Goal: Information Seeking & Learning: Learn about a topic

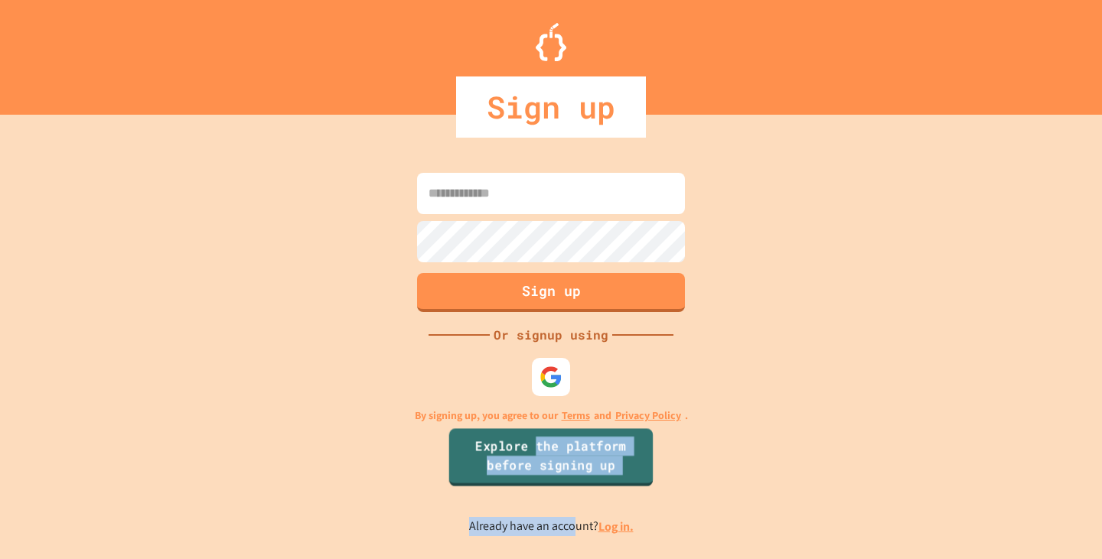
drag, startPoint x: 539, startPoint y: 453, endPoint x: 573, endPoint y: 538, distance: 91.3
click at [573, 538] on div "Sign up Or signup using By signing up, you agree to our Terms and Privacy Polic…" at bounding box center [551, 352] width 1102 height 414
click at [627, 529] on link "Log in." at bounding box center [615, 527] width 35 height 16
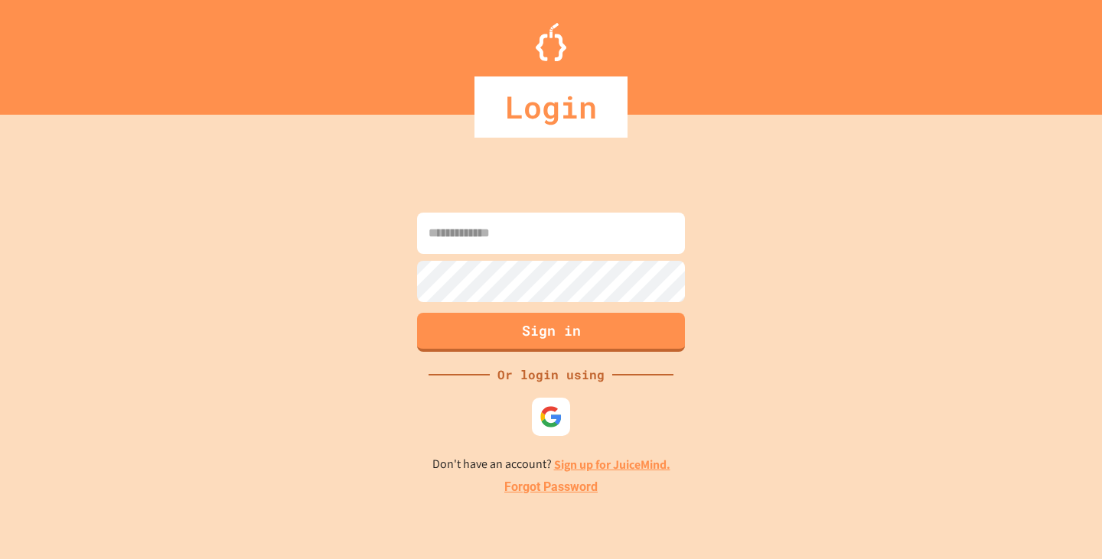
click at [479, 234] on input at bounding box center [551, 233] width 268 height 41
type input "**********"
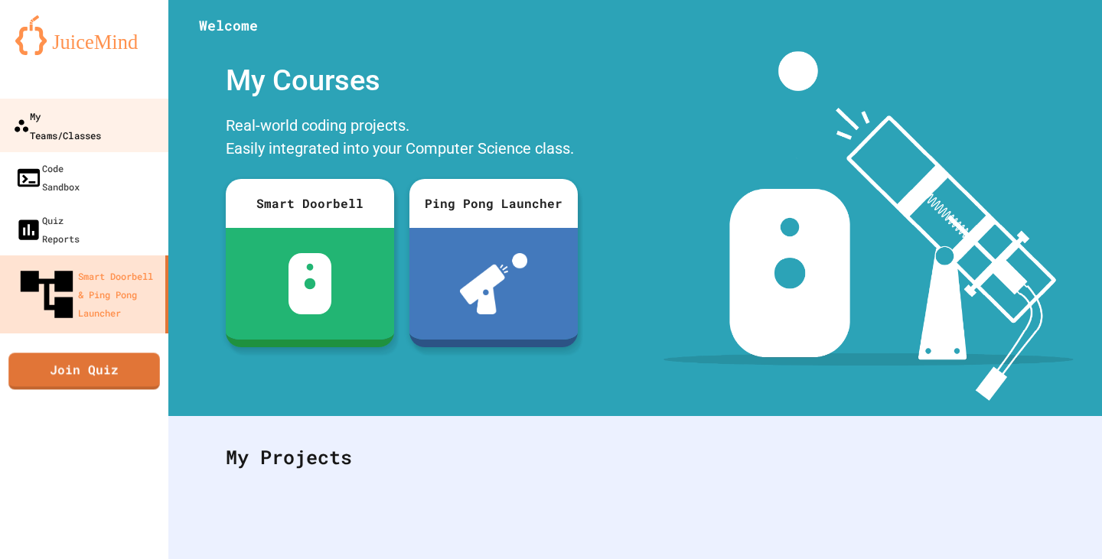
click at [94, 116] on div "My Teams/Classes" at bounding box center [57, 124] width 88 height 37
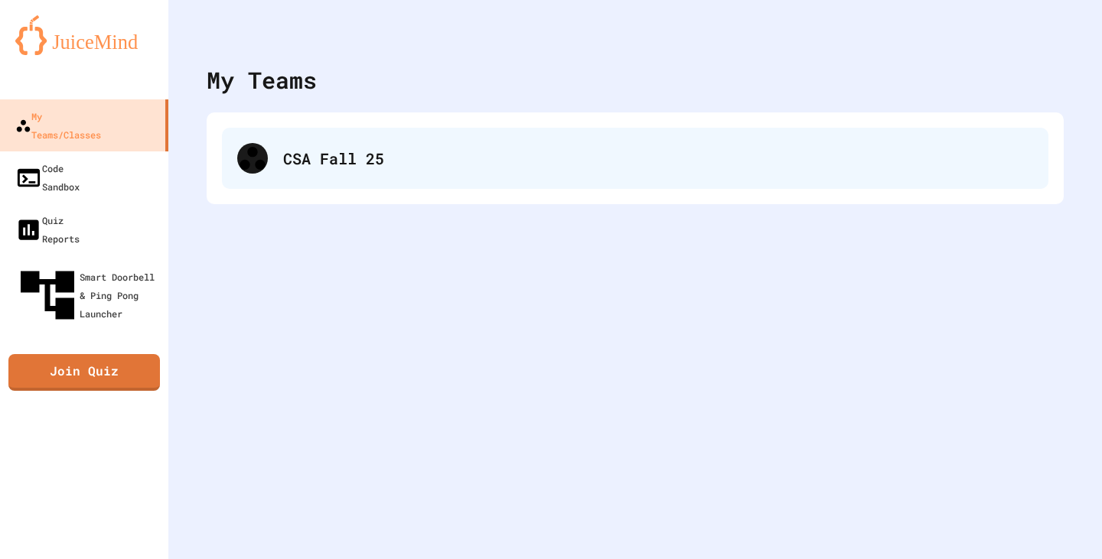
click at [370, 158] on div "CSA Fall 25" at bounding box center [658, 158] width 750 height 23
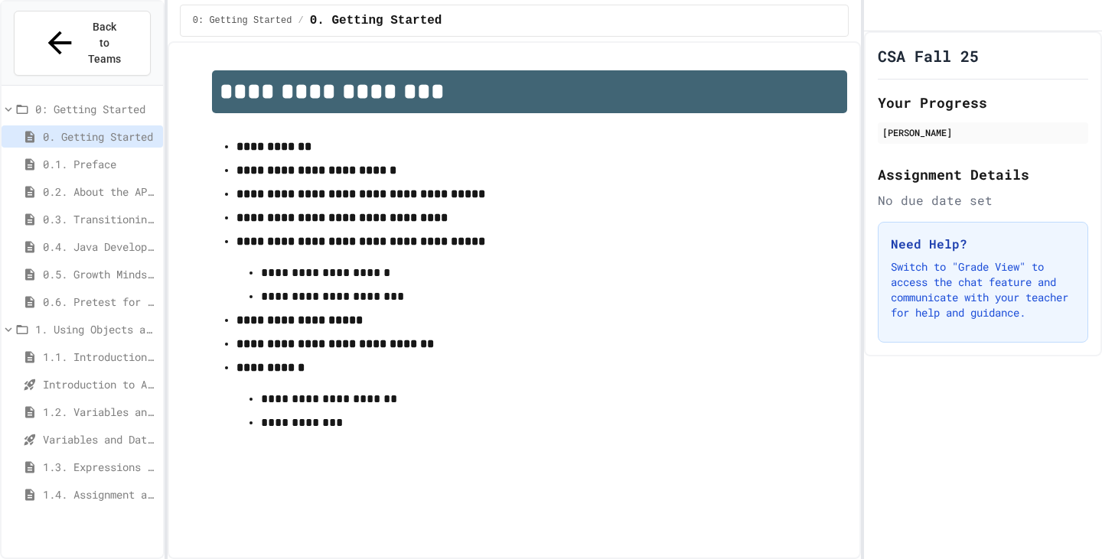
click at [81, 487] on span "1.4. Assignment and Input" at bounding box center [100, 495] width 114 height 16
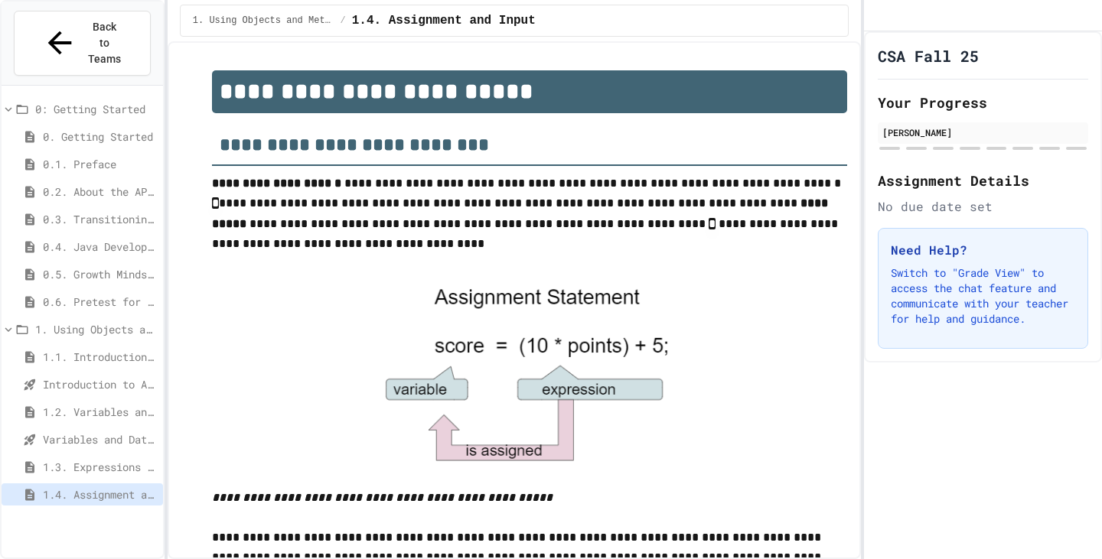
click at [77, 428] on div "Variables and Data Types - Quiz" at bounding box center [82, 442] width 161 height 28
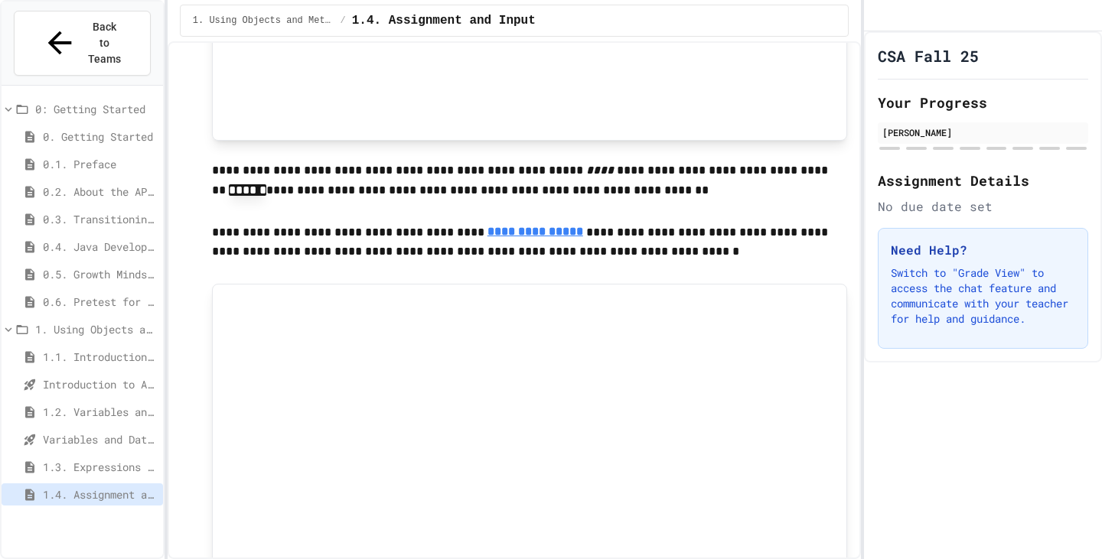
click at [74, 431] on span "Variables and Data Types - Quiz" at bounding box center [100, 439] width 114 height 16
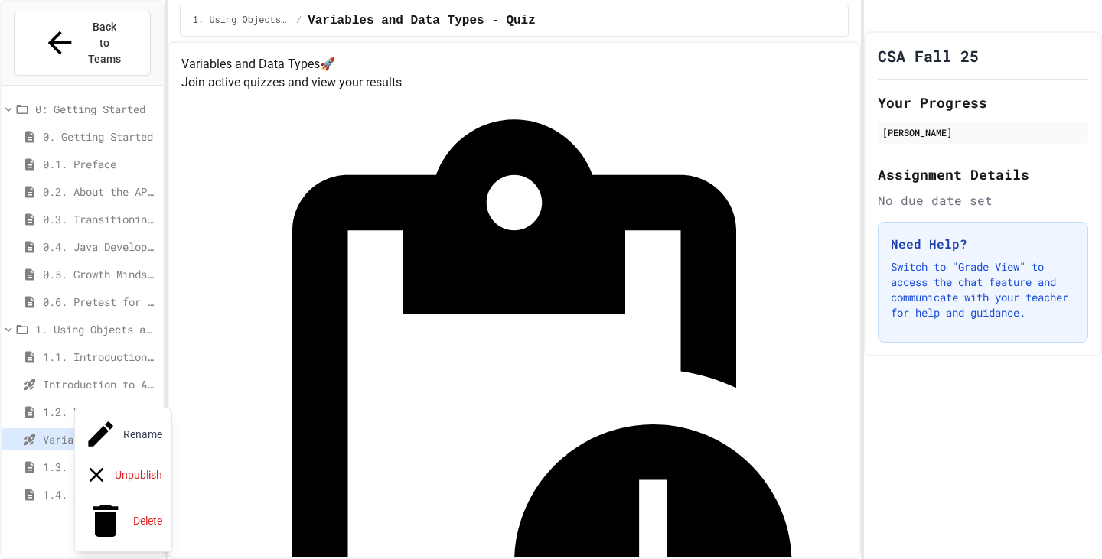
click at [51, 444] on div at bounding box center [551, 279] width 1102 height 559
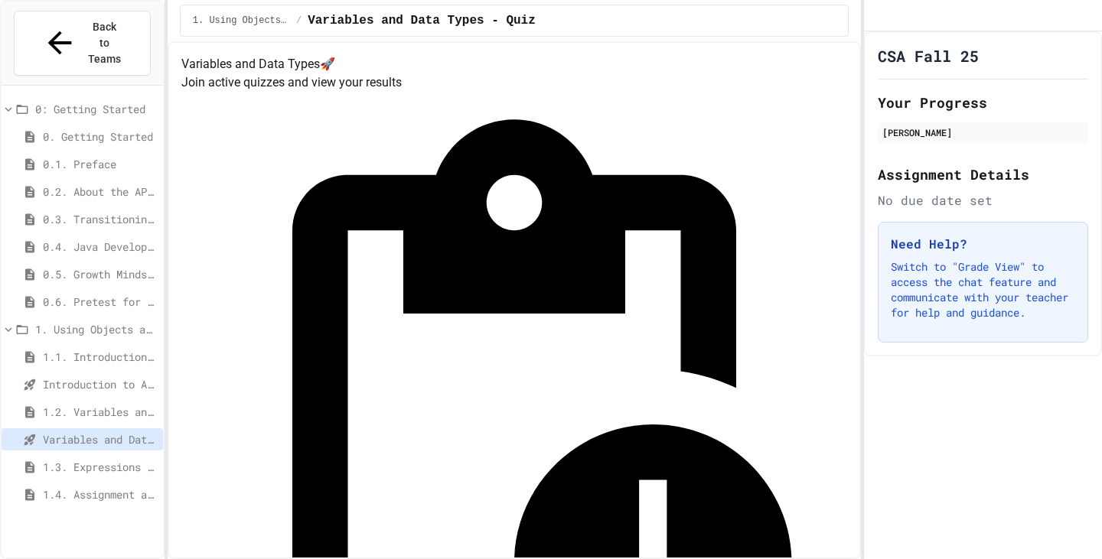
click at [50, 459] on span "1.3. Expressions and Output [New]" at bounding box center [100, 467] width 114 height 16
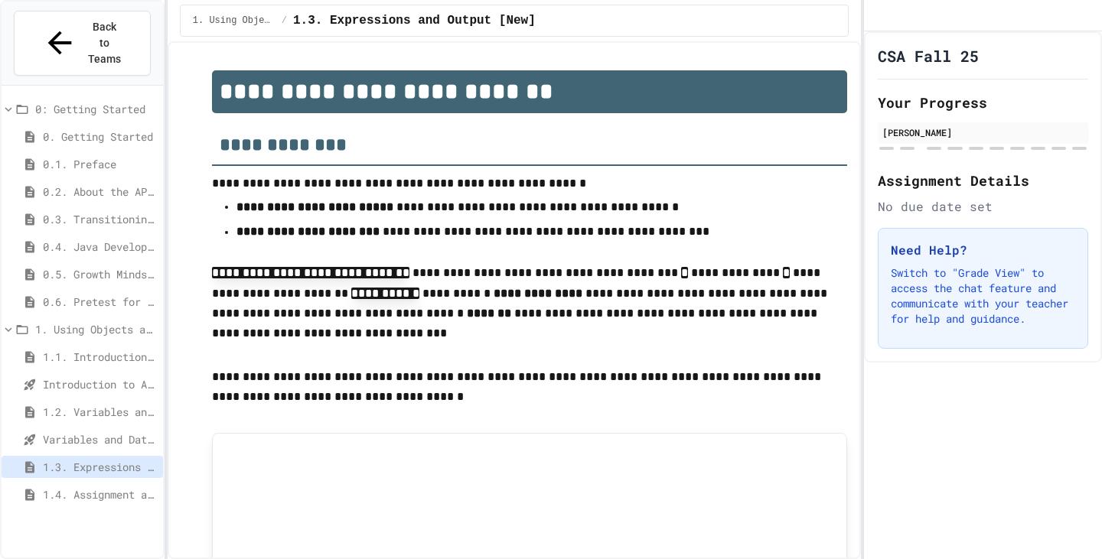
click at [73, 428] on div "Variables and Data Types - Quiz" at bounding box center [82, 439] width 161 height 22
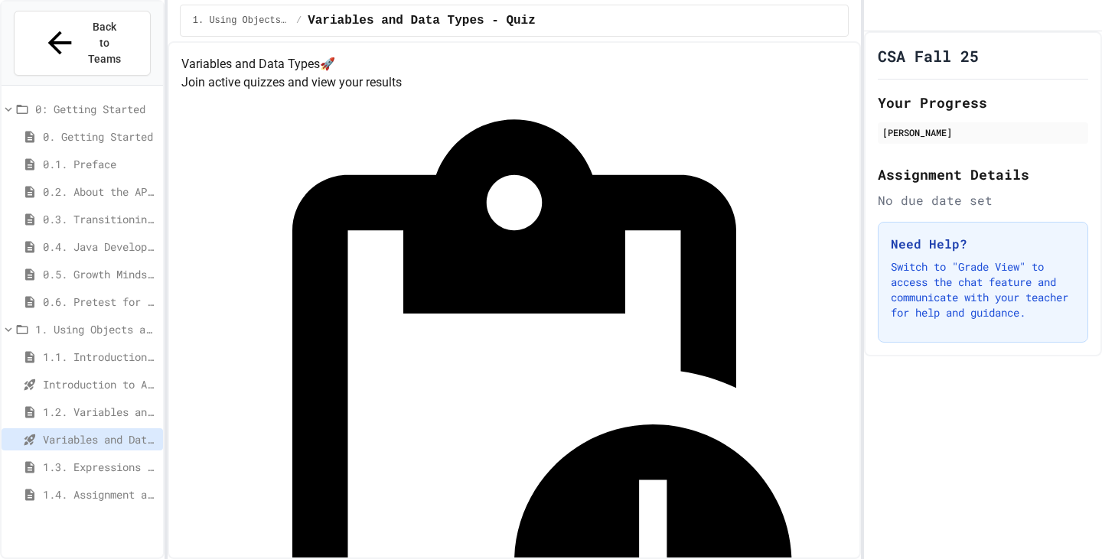
click at [80, 459] on span "1.3. Expressions and Output [New]" at bounding box center [100, 467] width 114 height 16
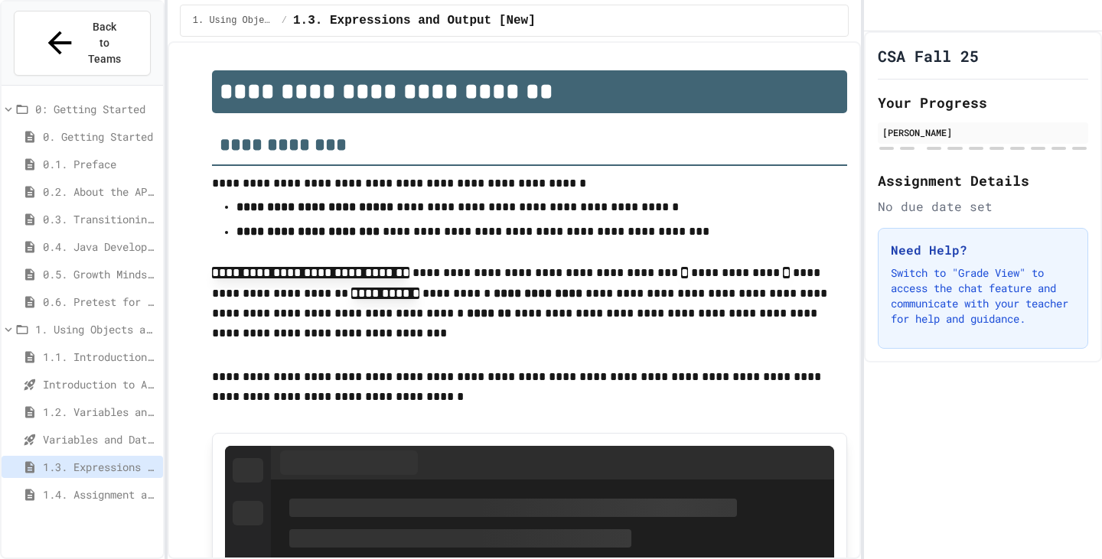
click at [85, 428] on div "Variables and Data Types - Quiz" at bounding box center [82, 442] width 161 height 28
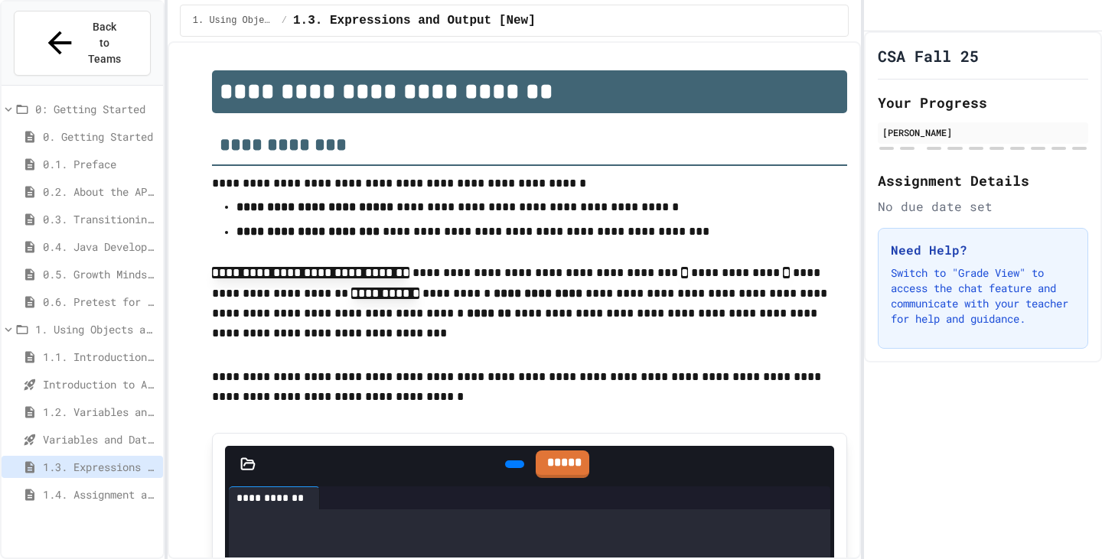
click at [85, 431] on span "Variables and Data Types - Quiz" at bounding box center [100, 439] width 114 height 16
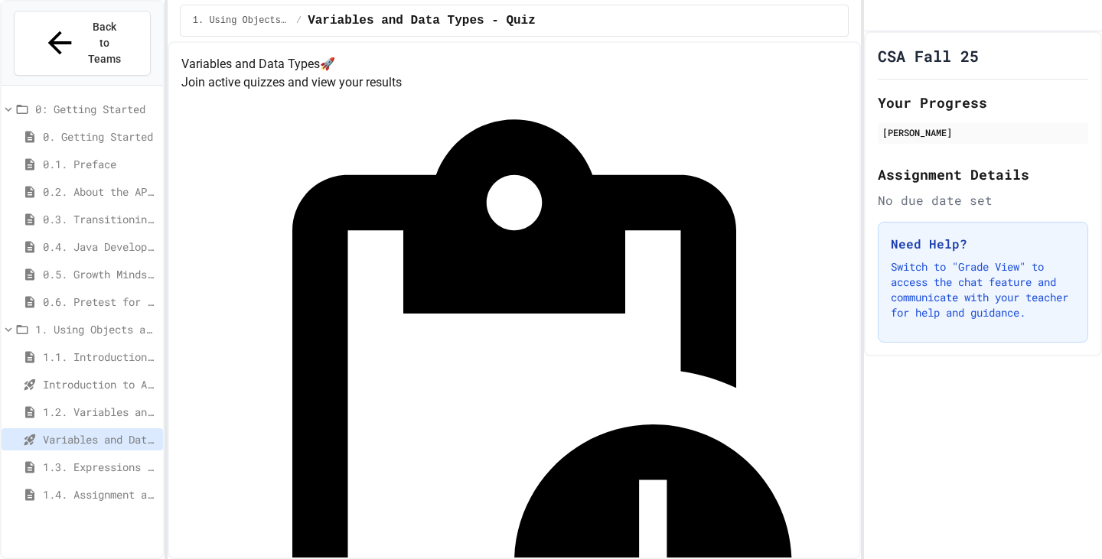
scroll to position [69, 0]
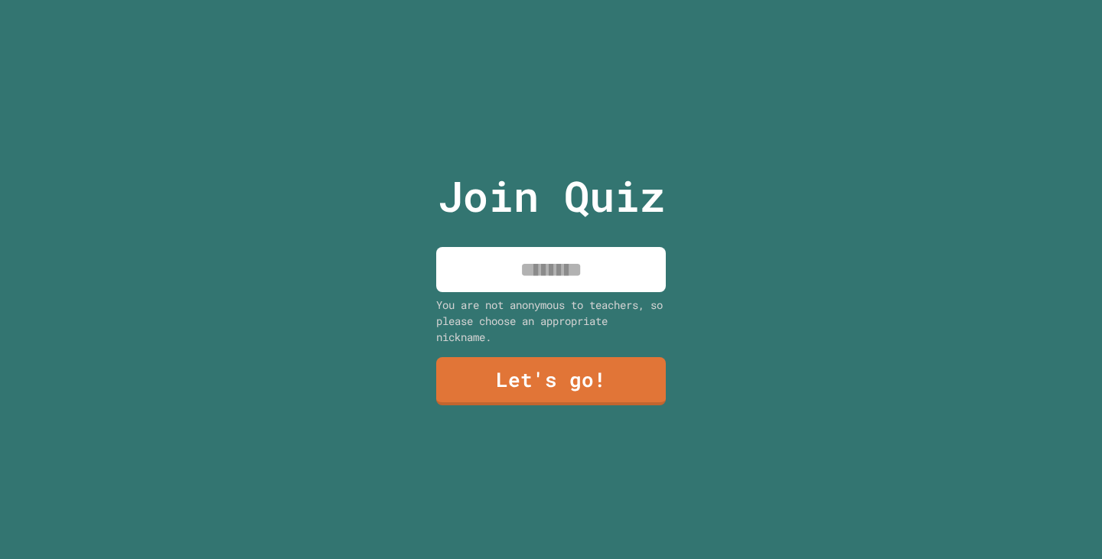
click at [487, 275] on input at bounding box center [550, 269] width 229 height 45
type input "**"
click at [590, 370] on link "Let's go!" at bounding box center [551, 380] width 235 height 50
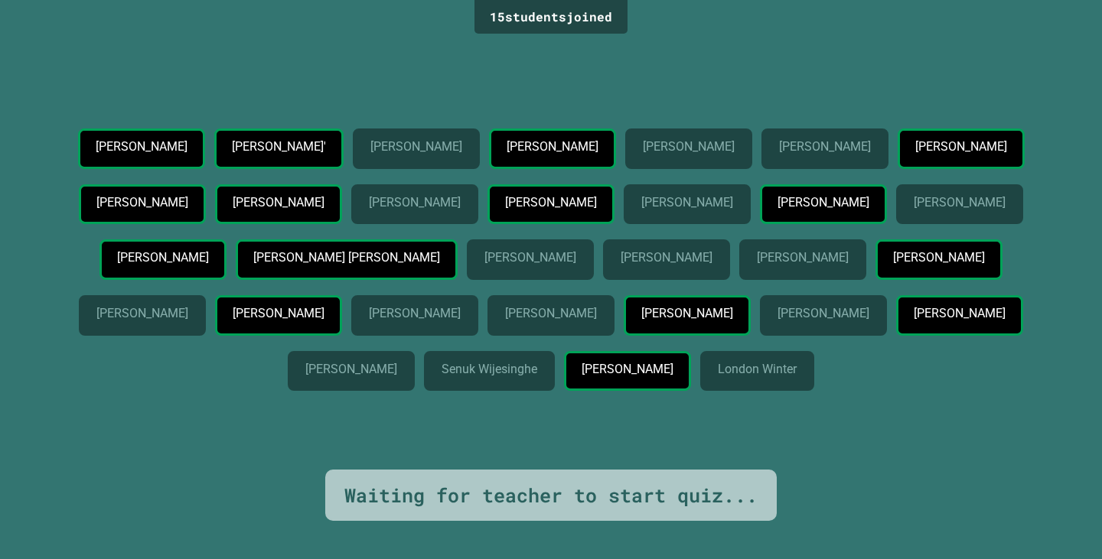
drag, startPoint x: 556, startPoint y: 407, endPoint x: 365, endPoint y: 310, distance: 214.5
click at [603, 280] on div "[PERSON_NAME]" at bounding box center [666, 259] width 127 height 41
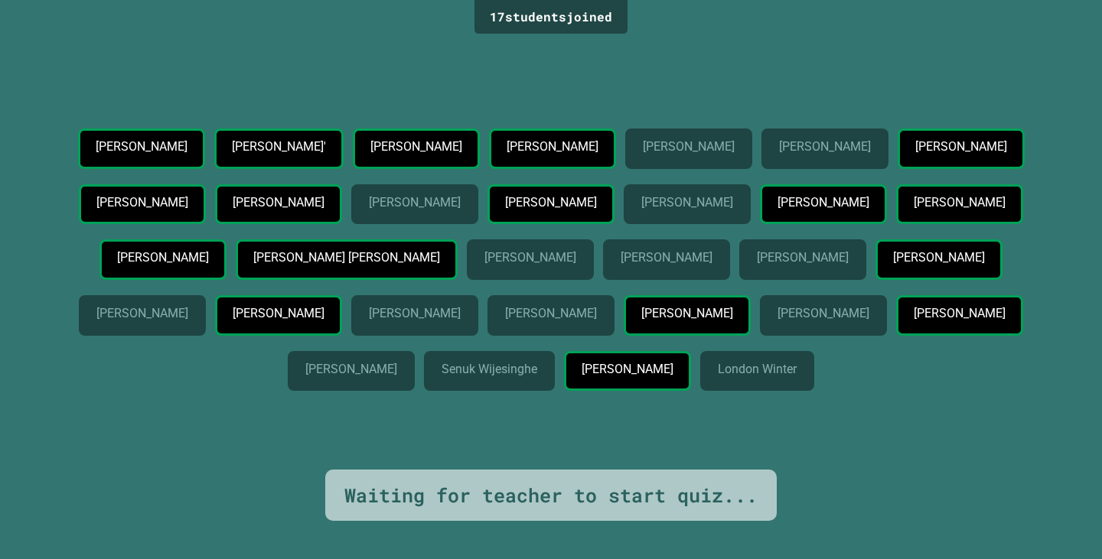
click at [487, 336] on div "[PERSON_NAME]" at bounding box center [550, 315] width 127 height 41
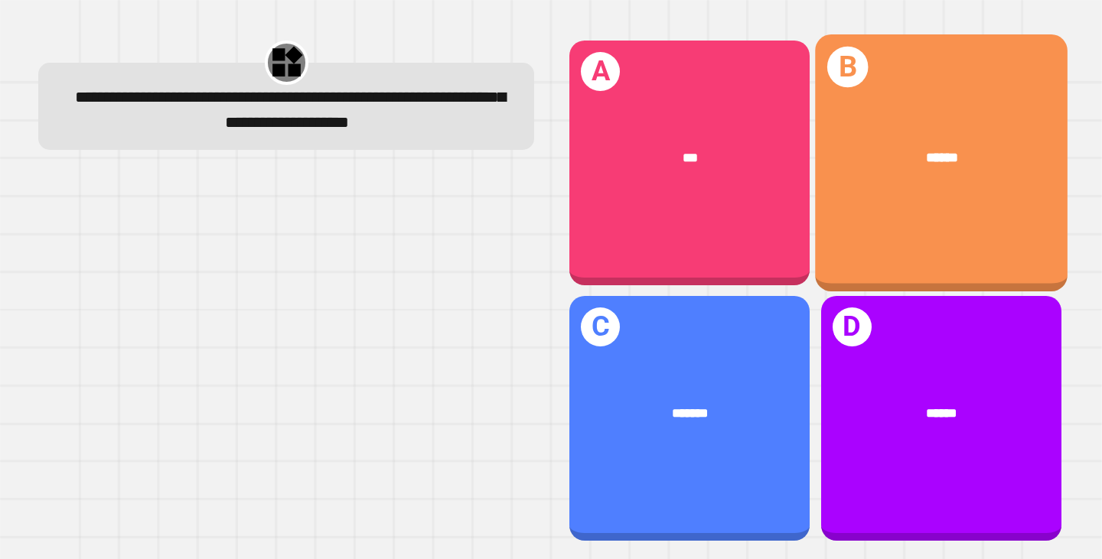
click at [949, 148] on div "******" at bounding box center [941, 158] width 197 height 21
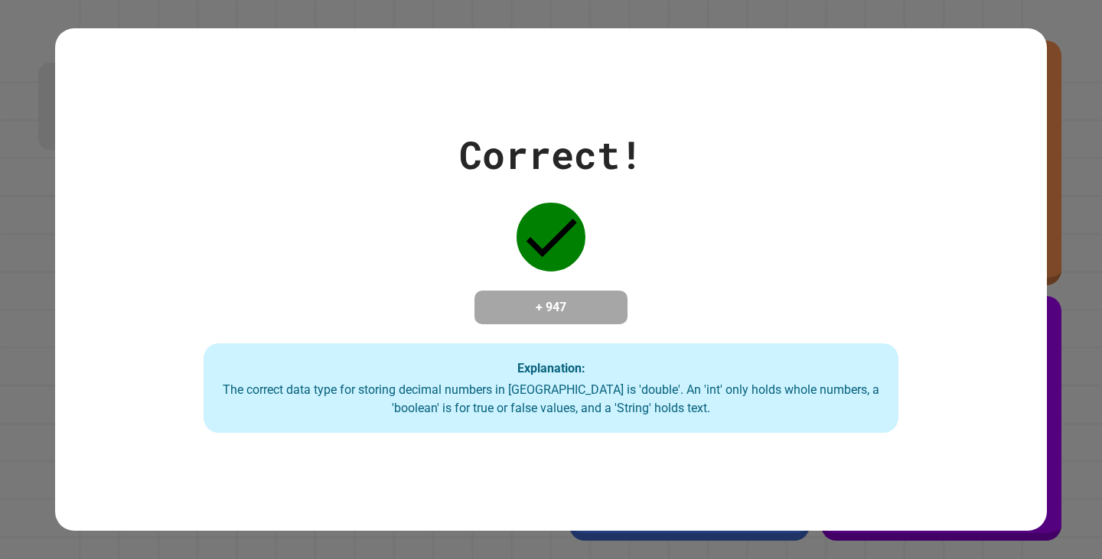
click at [1066, 155] on div "Correct! + 947 Explanation: The correct data type for storing decimal numbers i…" at bounding box center [551, 279] width 1102 height 559
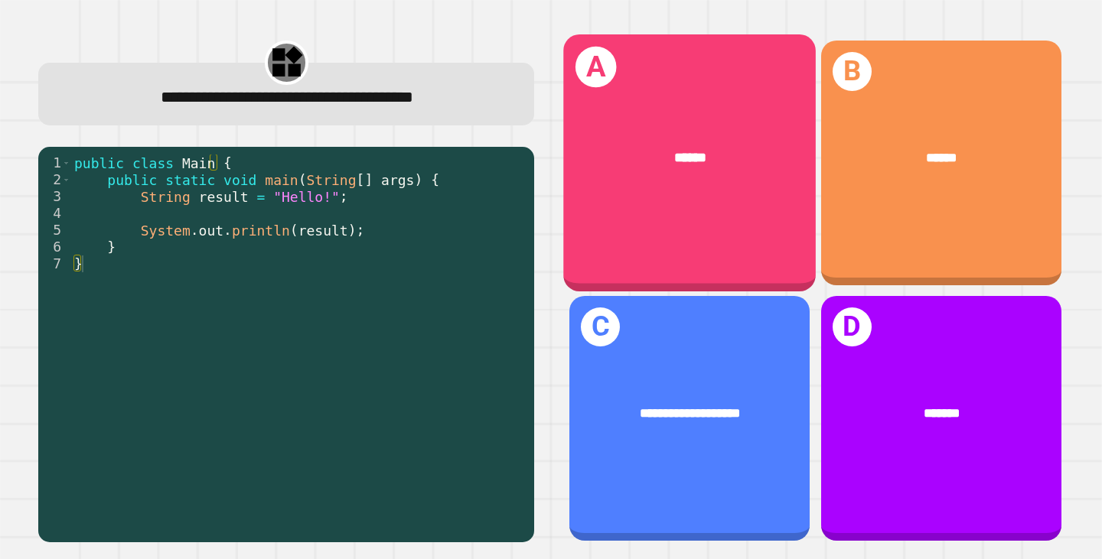
click at [708, 220] on div "A ******" at bounding box center [690, 162] width 252 height 257
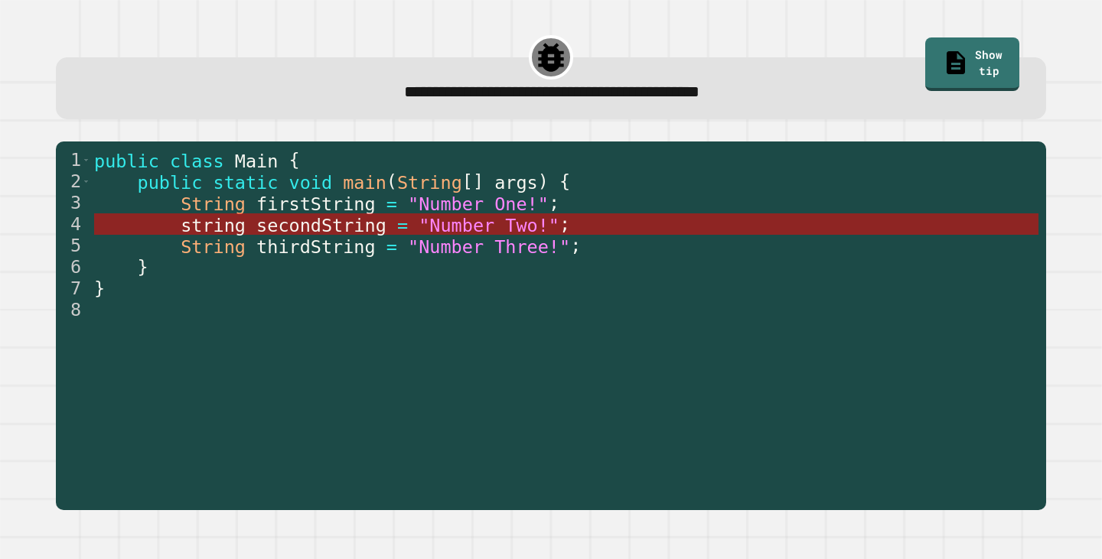
click at [224, 236] on span "string" at bounding box center [213, 225] width 65 height 21
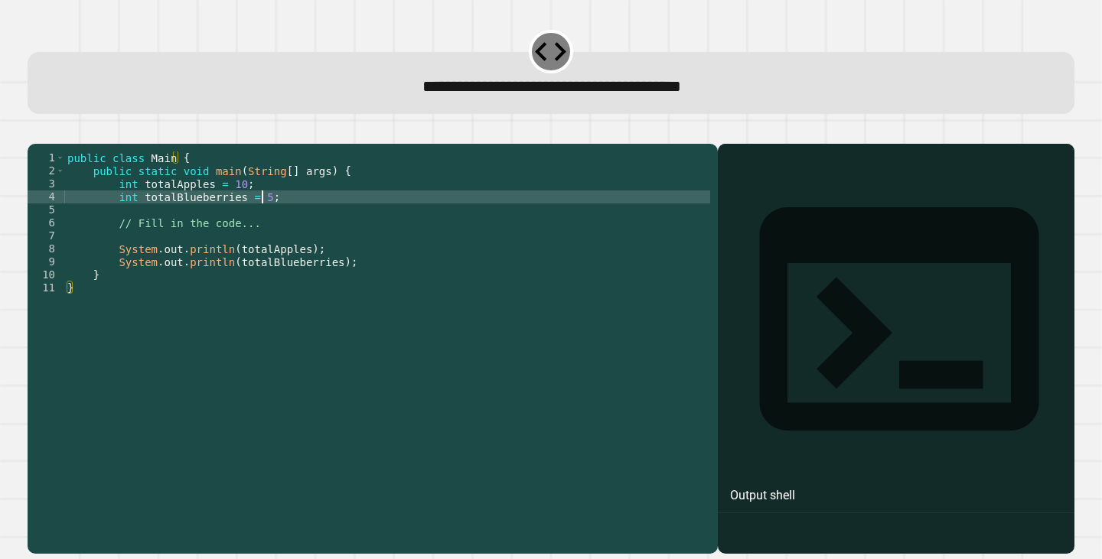
click at [259, 216] on div "public class Main { public static void main ( String [ ] args ) { int totalAppl…" at bounding box center [387, 333] width 646 height 364
type textarea "**********"
click at [35, 131] on icon "button" at bounding box center [35, 131] width 0 height 0
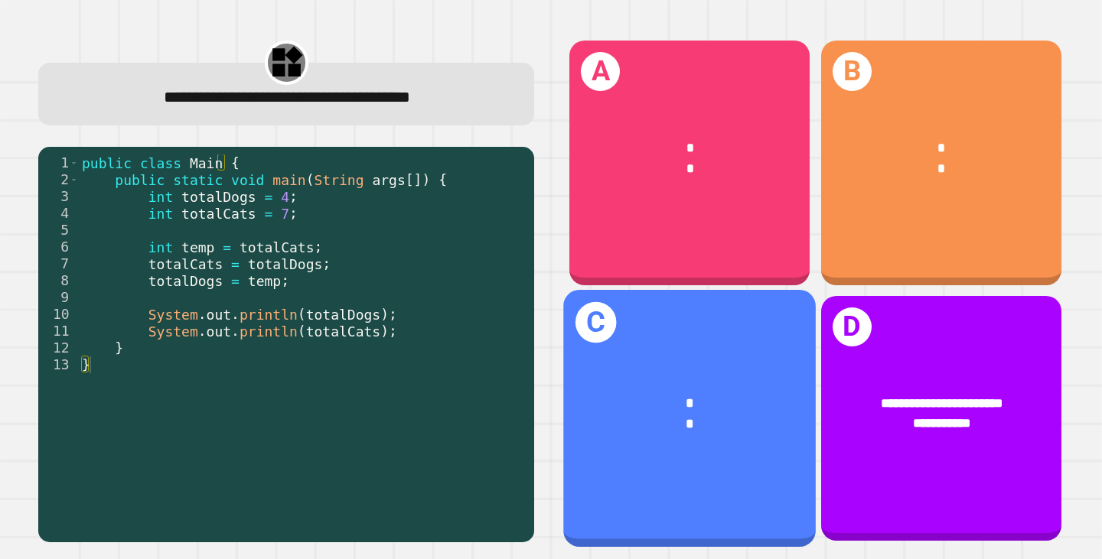
click at [703, 415] on div "*" at bounding box center [689, 425] width 197 height 21
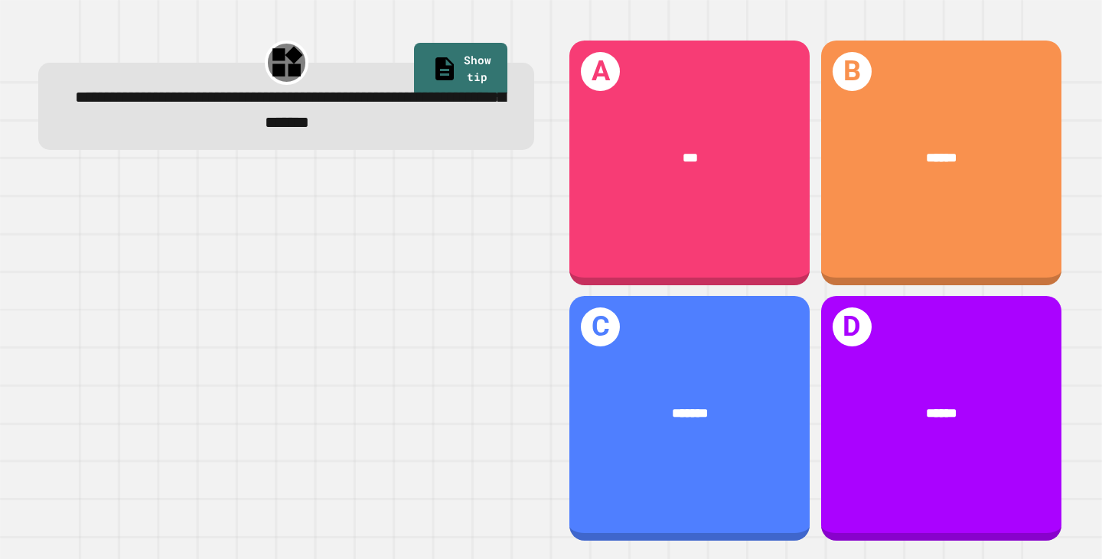
drag, startPoint x: 206, startPoint y: 243, endPoint x: 676, endPoint y: 430, distance: 506.1
click at [676, 430] on div "*******" at bounding box center [689, 415] width 240 height 73
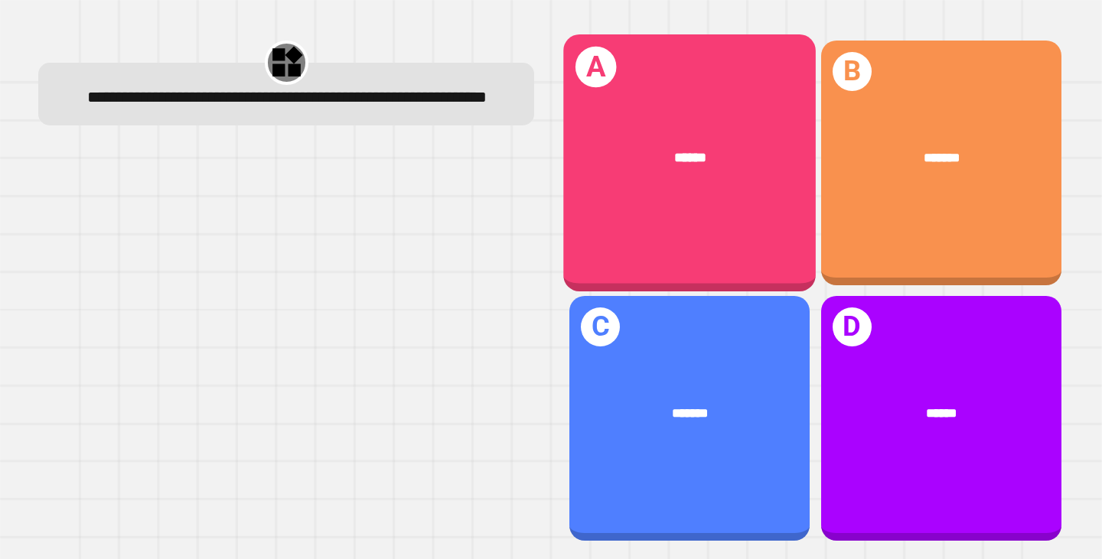
click at [718, 227] on div "A ******" at bounding box center [690, 162] width 252 height 257
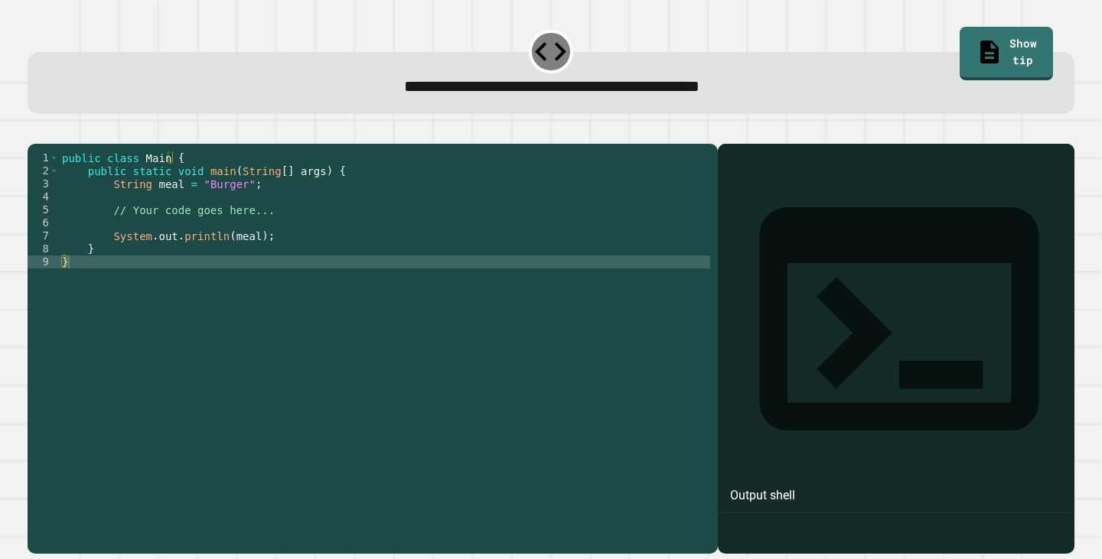
click at [231, 210] on div "public class Main { public static void main ( String [ ] args ) { String meal =…" at bounding box center [384, 333] width 651 height 364
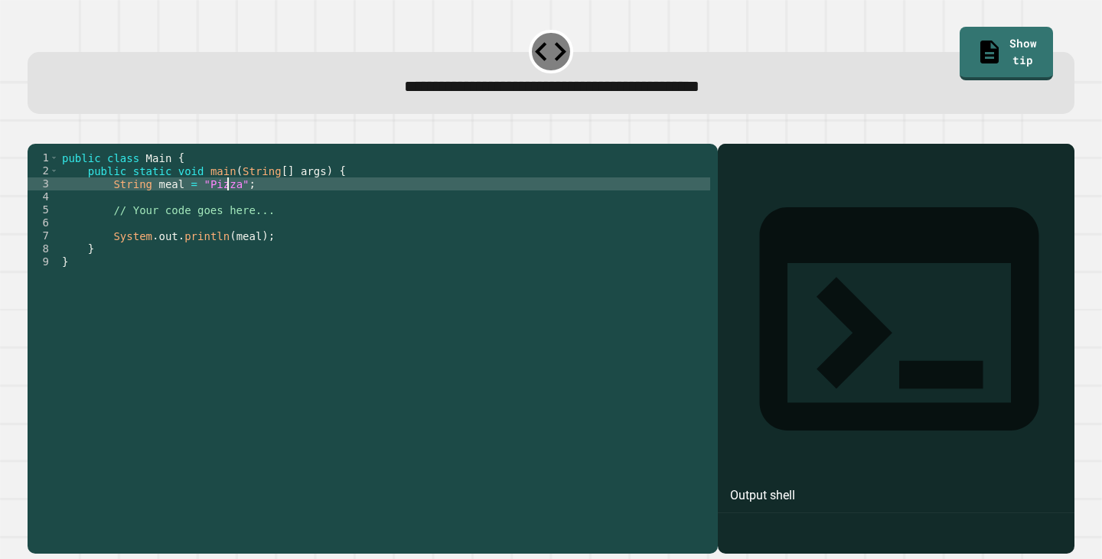
scroll to position [0, 11]
type textarea "**********"
click at [35, 131] on icon "button" at bounding box center [35, 131] width 0 height 0
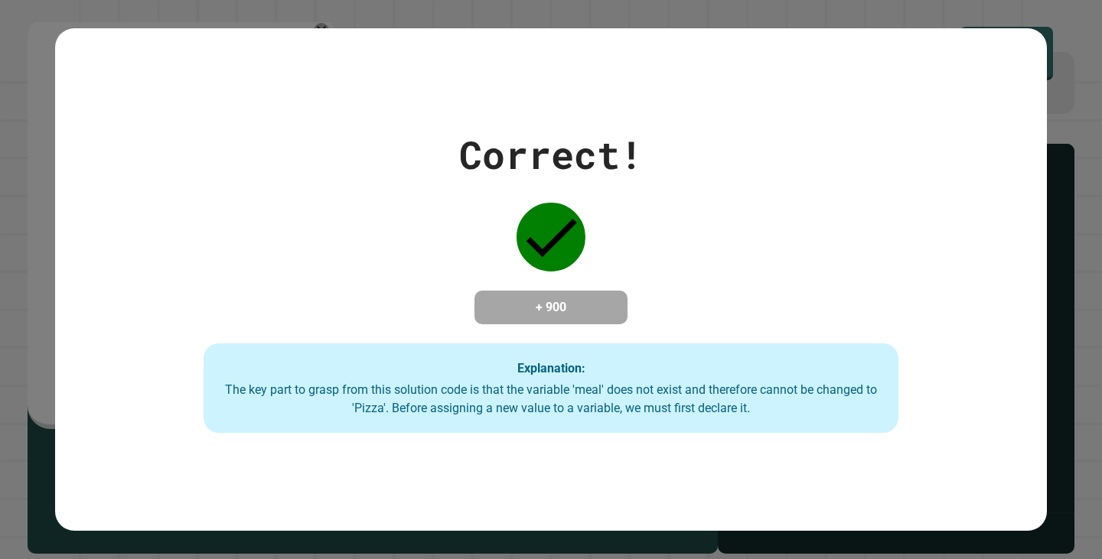
drag, startPoint x: 32, startPoint y: 119, endPoint x: 988, endPoint y: 258, distance: 965.5
click at [989, 259] on div "Correct! + 900 Explanation: The key part to grasp from this solution code is th…" at bounding box center [550, 280] width 991 height 308
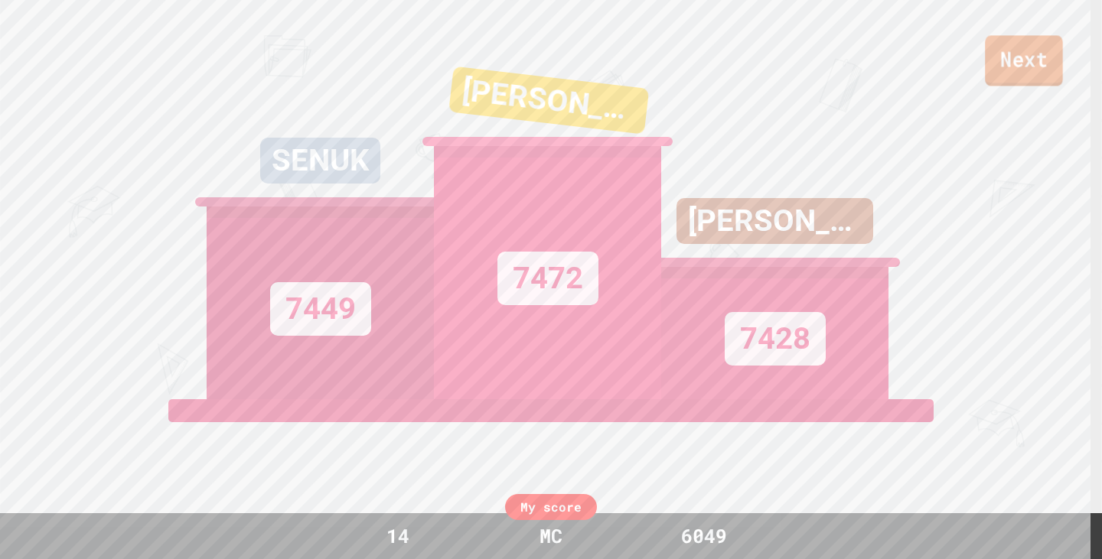
click at [1014, 57] on link "Next" at bounding box center [1024, 60] width 78 height 50
